Goal: Task Accomplishment & Management: Complete application form

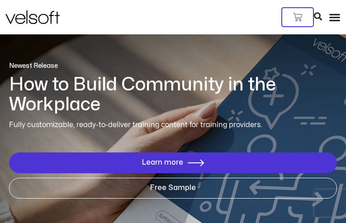
type input "**********"
type input "*********"
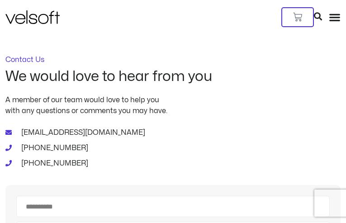
type input "********"
type input "**********"
